Goal: Task Accomplishment & Management: Manage account settings

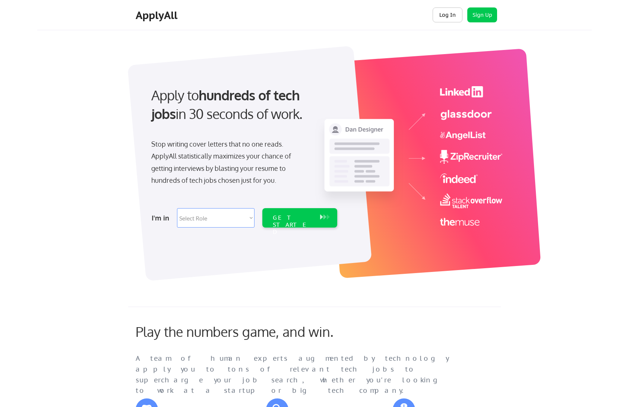
click at [448, 16] on button "Log In" at bounding box center [448, 14] width 30 height 15
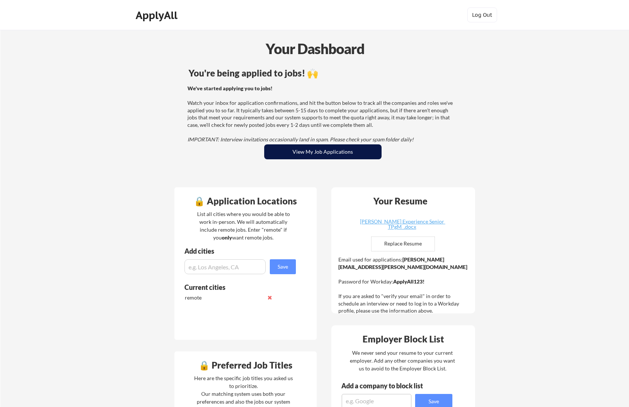
click at [310, 149] on button "View My Job Applications" at bounding box center [322, 151] width 117 height 15
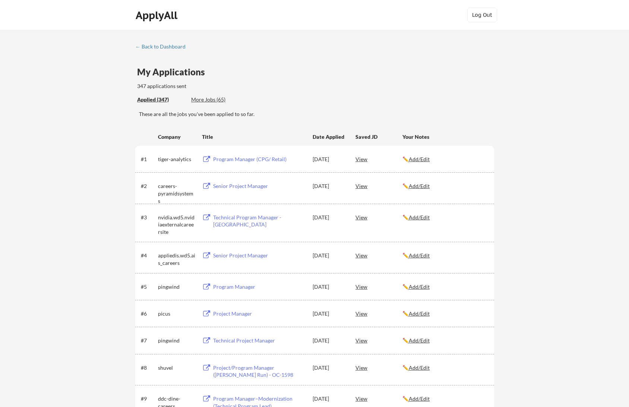
click at [363, 217] on div "View" at bounding box center [379, 216] width 47 height 13
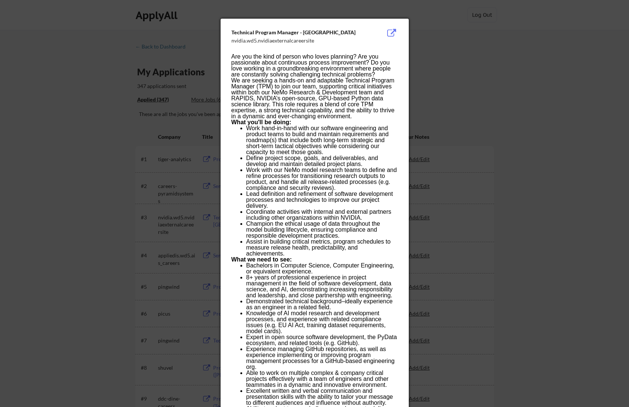
click at [288, 251] on p "Assist in building critical metrics, program schedules to measure release healt…" at bounding box center [321, 248] width 151 height 18
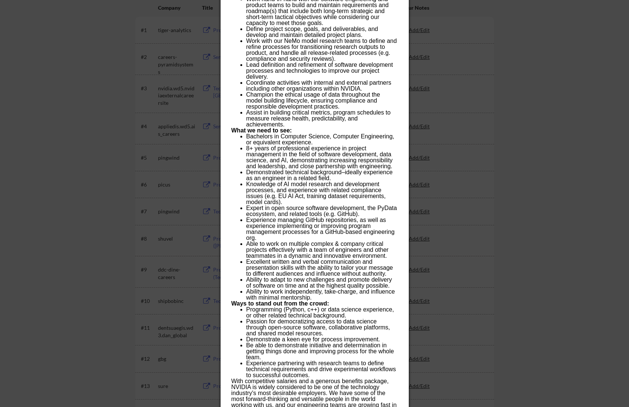
scroll to position [130, 0]
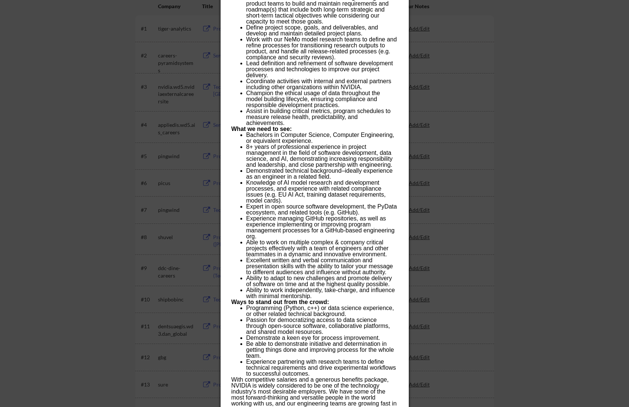
click at [321, 320] on p "Passion for democratizing access to data science through open-source software, …" at bounding box center [321, 326] width 151 height 18
click at [307, 322] on p "Passion for democratizing access to data science through open-source software, …" at bounding box center [321, 326] width 151 height 18
click at [307, 328] on p "Passion for democratizing access to data science through open-source software, …" at bounding box center [321, 326] width 151 height 18
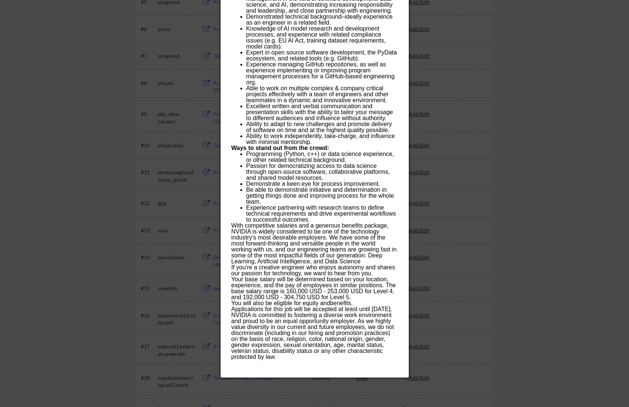
scroll to position [286, 0]
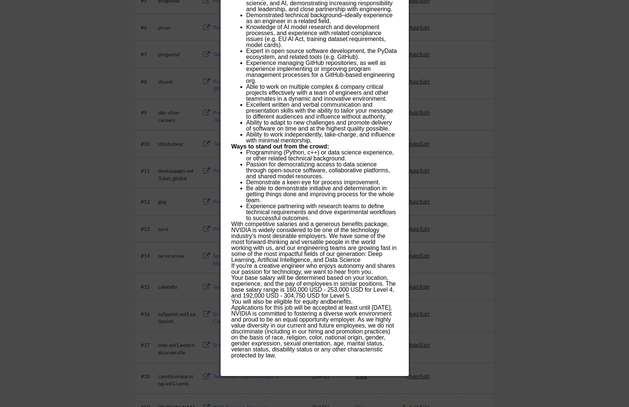
click at [297, 299] on span "You will also be eligible for equity and benefits ." at bounding box center [291, 301] width 121 height 6
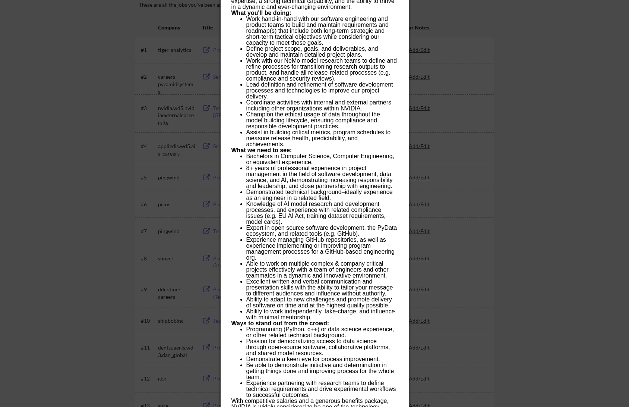
scroll to position [0, 0]
